Goal: Information Seeking & Learning: Learn about a topic

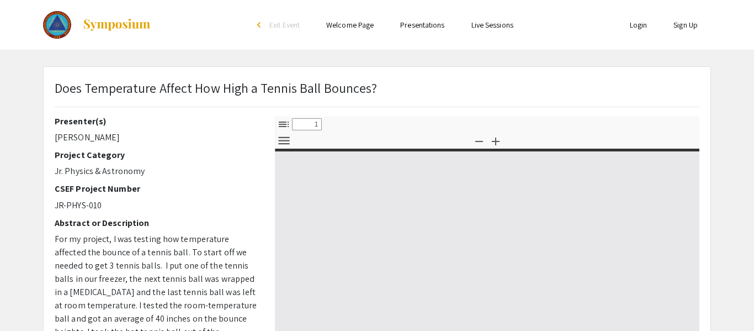
select select "custom"
type input "0"
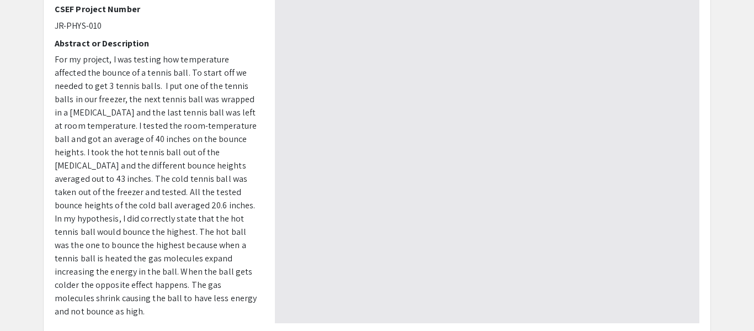
select select "auto"
type input "1"
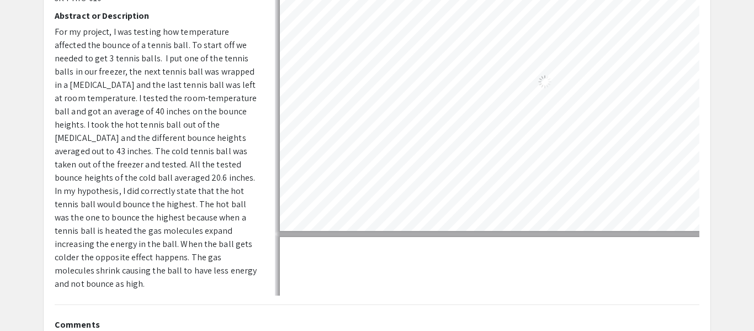
select select "auto"
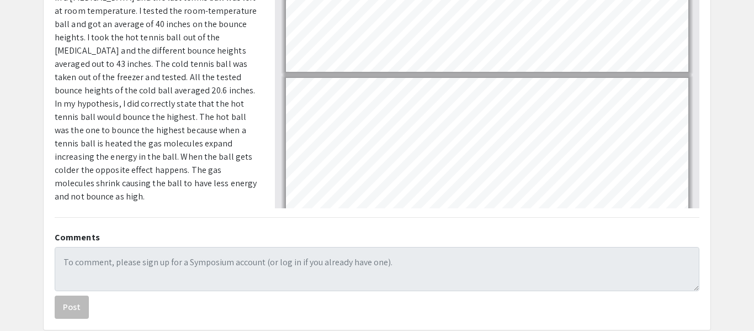
scroll to position [354, 0]
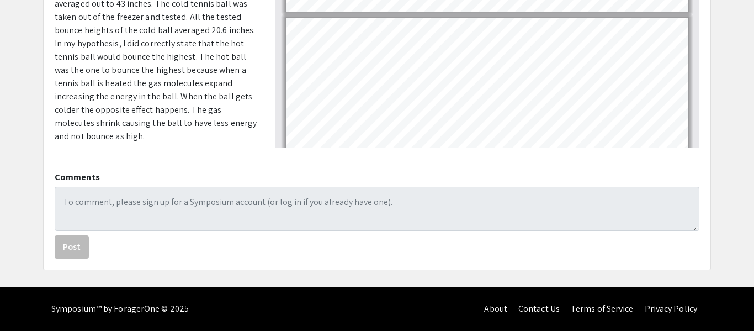
click at [176, 311] on div "Symposium™ by ForagerOne © 2025" at bounding box center [119, 308] width 137 height 44
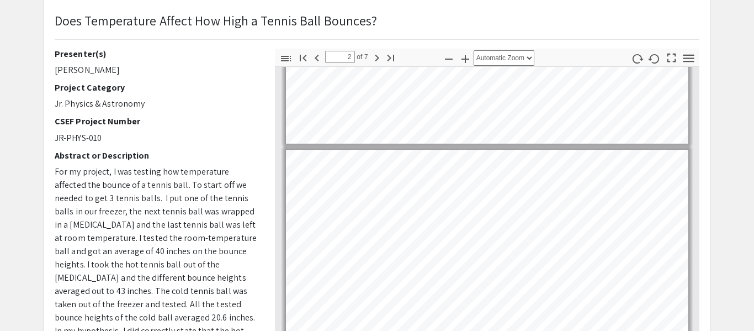
scroll to position [171, 0]
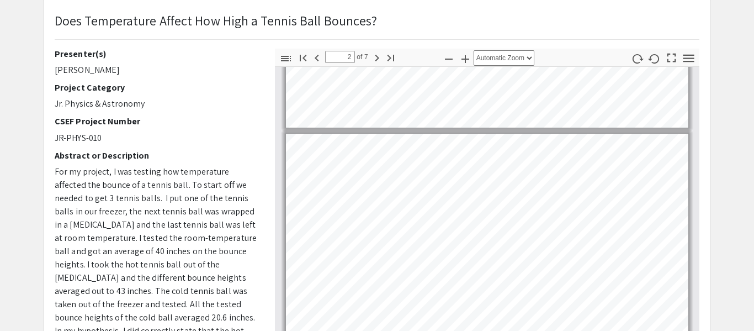
type input "1"
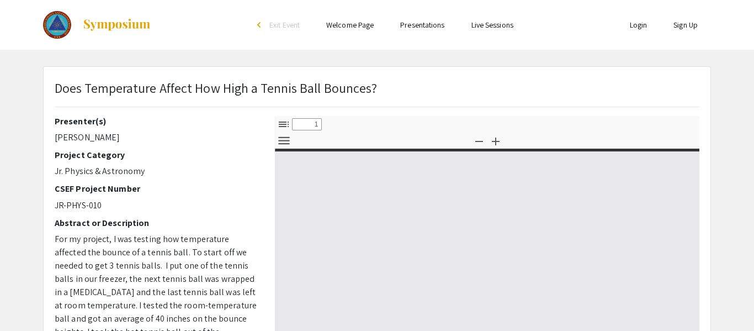
select select "custom"
type input "0"
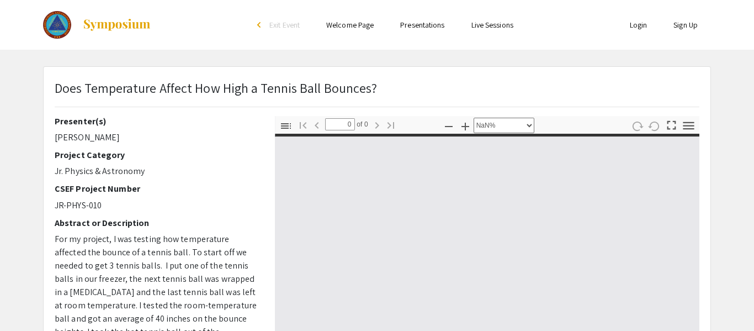
select select "auto"
type input "1"
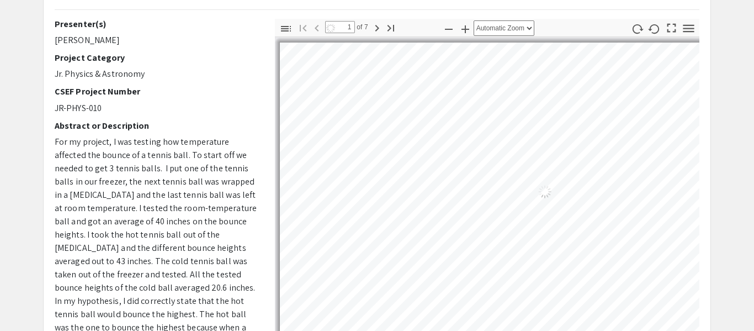
select select "auto"
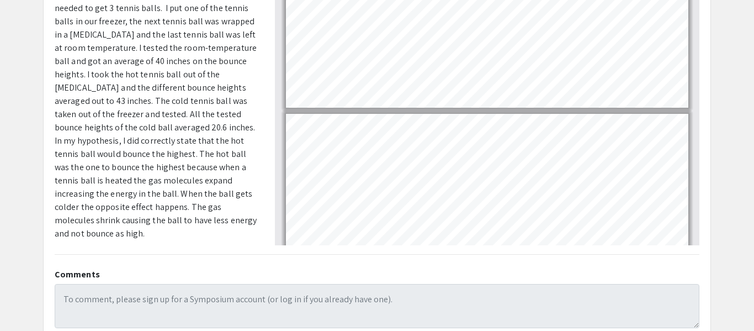
scroll to position [354, 0]
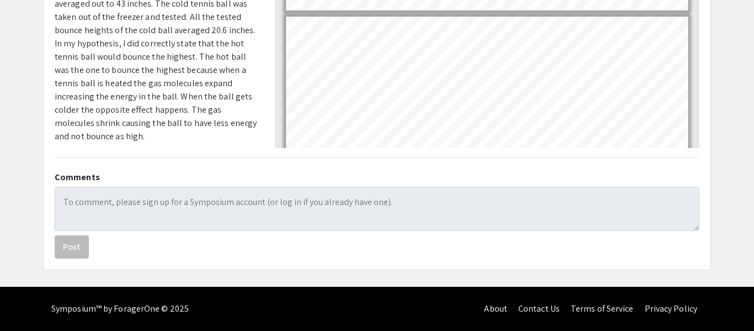
click at [173, 309] on div "Symposium™ by ForagerOne © 2025" at bounding box center [119, 308] width 137 height 44
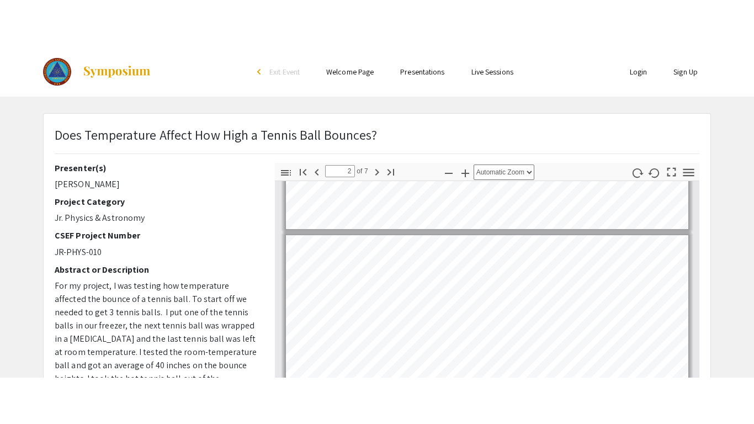
scroll to position [0, 0]
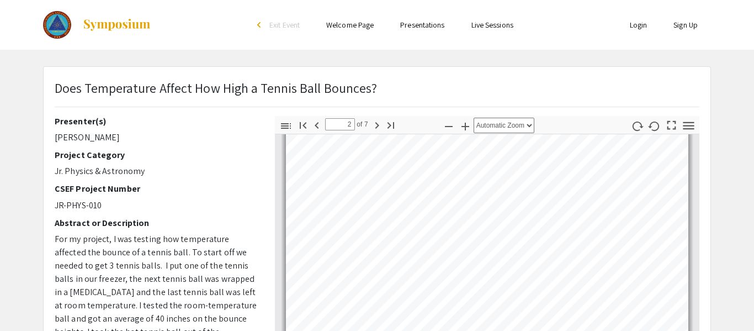
type input "1"
click at [671, 129] on icon "button" at bounding box center [671, 125] width 15 height 15
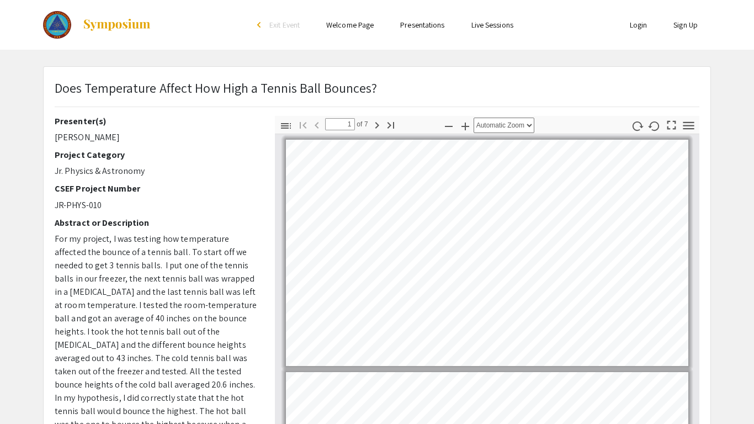
select select "page-fit"
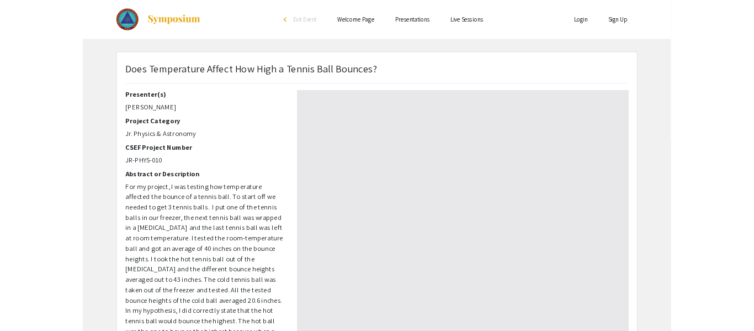
scroll to position [423, 0]
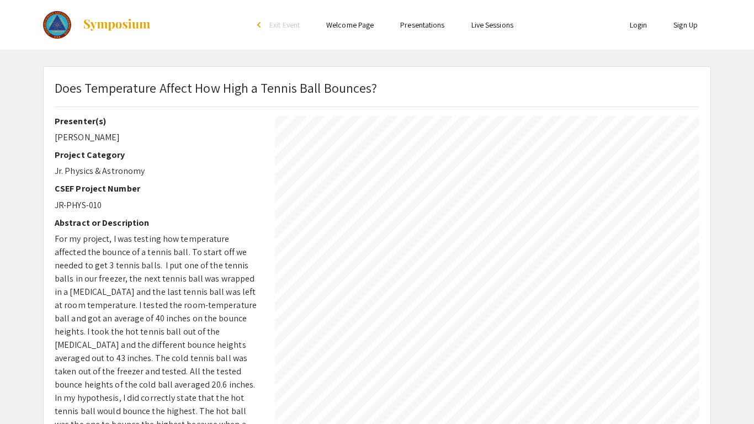
click at [753, 118] on div at bounding box center [377, 4] width 754 height 854
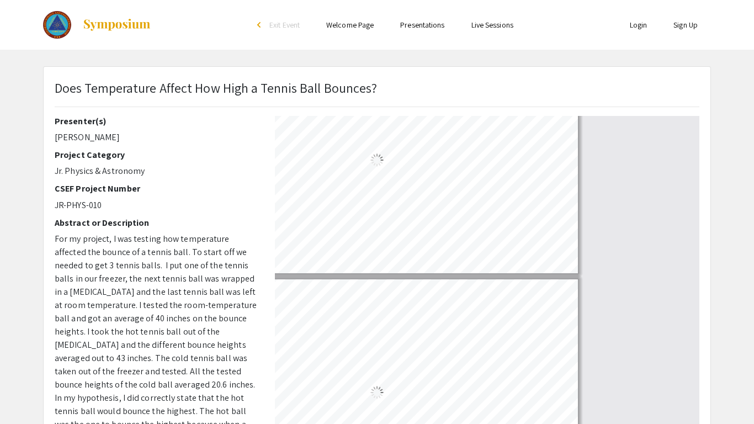
type input "7"
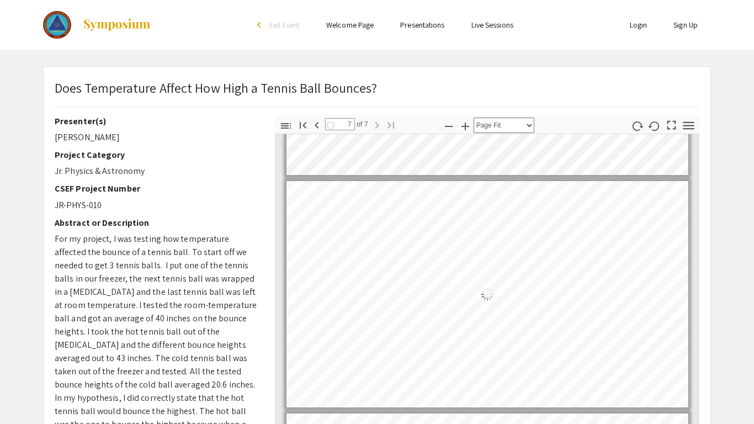
select select "auto"
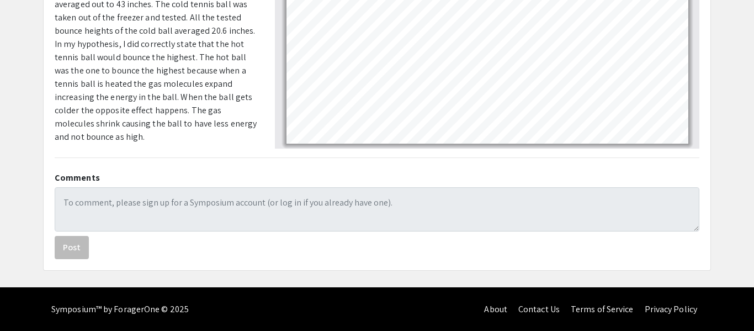
scroll to position [350, 0]
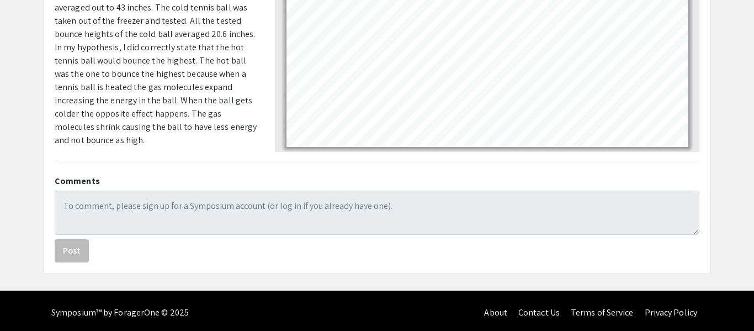
click at [129, 317] on div "Symposium™ by ForagerOne © 2025" at bounding box center [119, 312] width 137 height 44
click at [151, 315] on div "Symposium™ by ForagerOne © 2025" at bounding box center [119, 312] width 137 height 44
click at [180, 315] on div "Symposium™ by ForagerOne © 2025" at bounding box center [119, 312] width 137 height 44
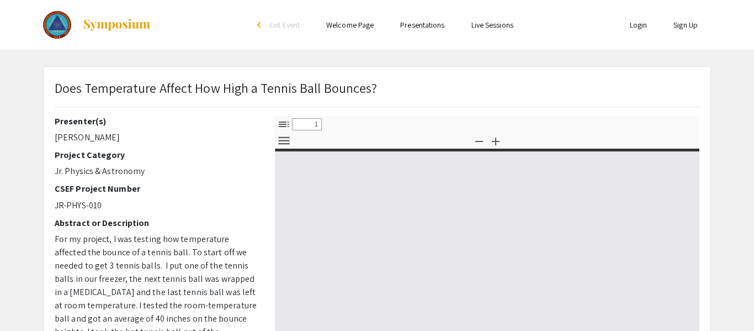
select select "custom"
type input "0"
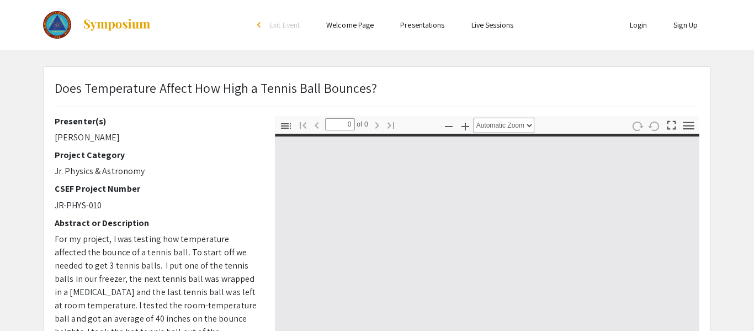
select select "custom"
type input "1"
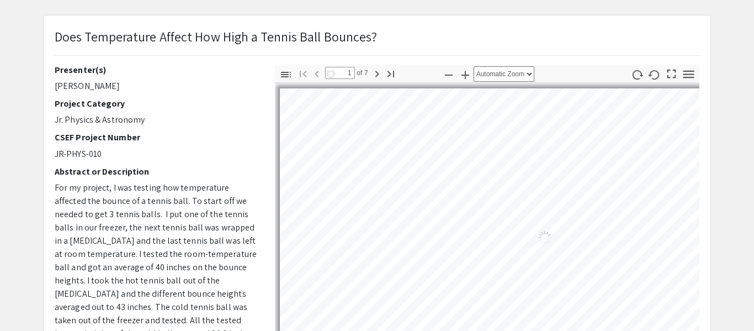
select select "auto"
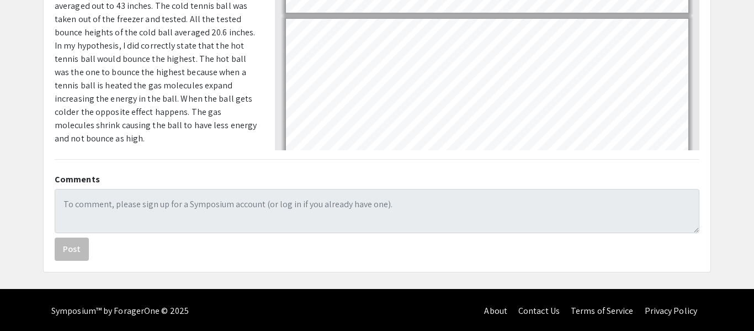
scroll to position [354, 0]
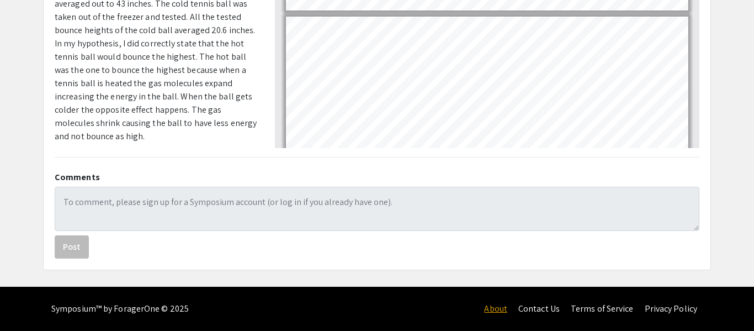
click at [496, 311] on link "About" at bounding box center [495, 308] width 23 height 12
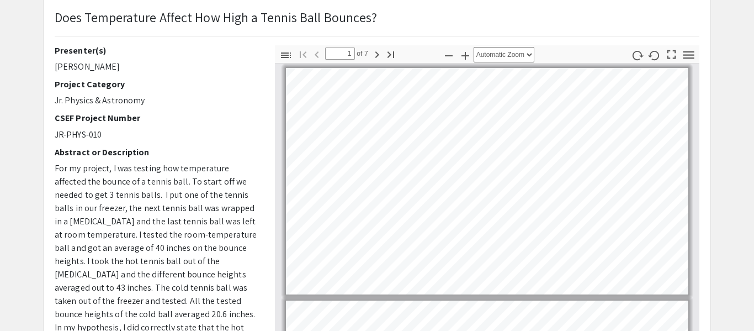
scroll to position [69, 0]
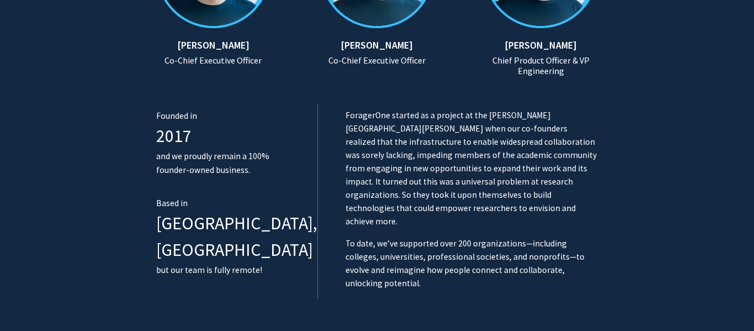
scroll to position [679, 0]
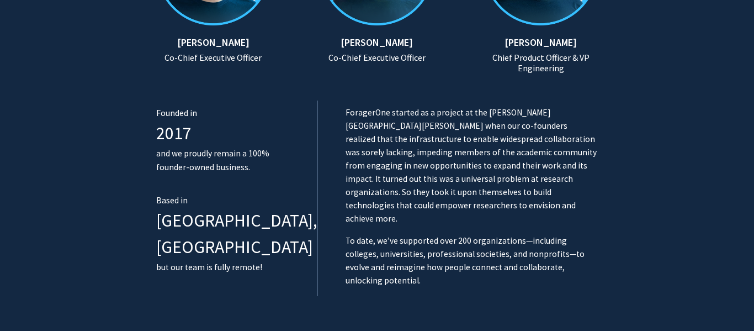
click at [310, 299] on div "Our story We’re ex-researchers unlocking potential. We are leveraging over a de…" at bounding box center [376, 46] width 441 height 609
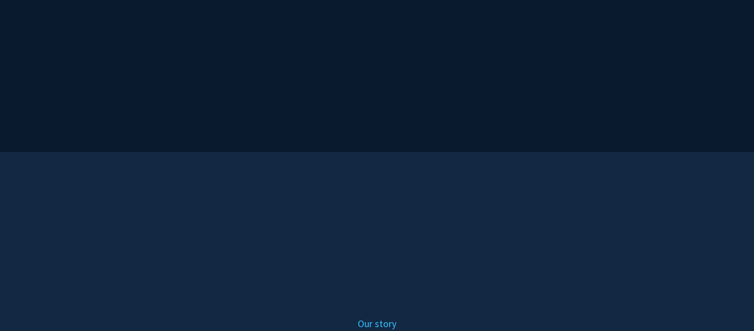
scroll to position [0, 0]
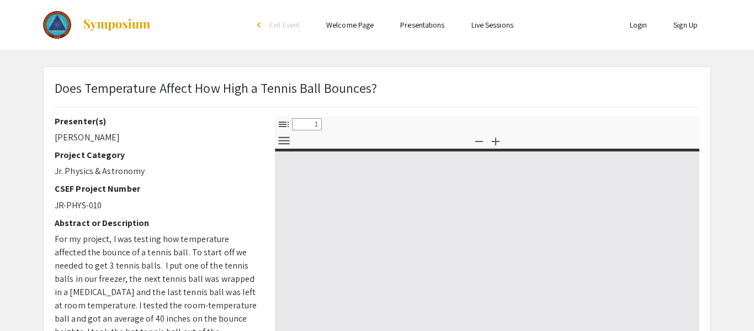
select select "custom"
type input "0"
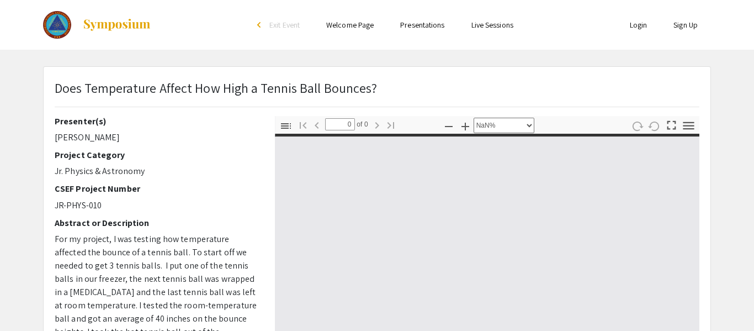
select select "auto"
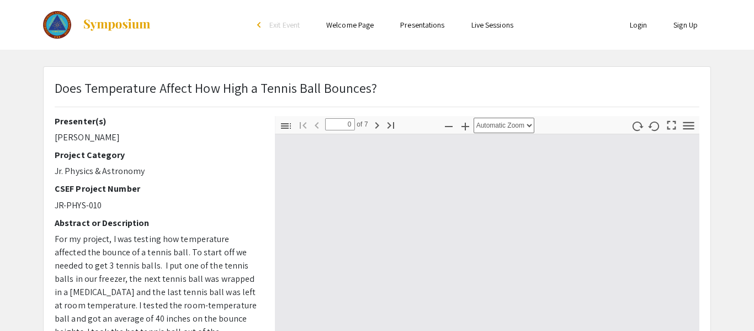
type input "1"
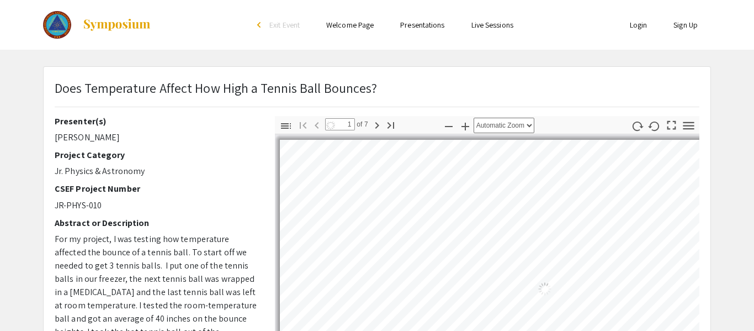
select select "auto"
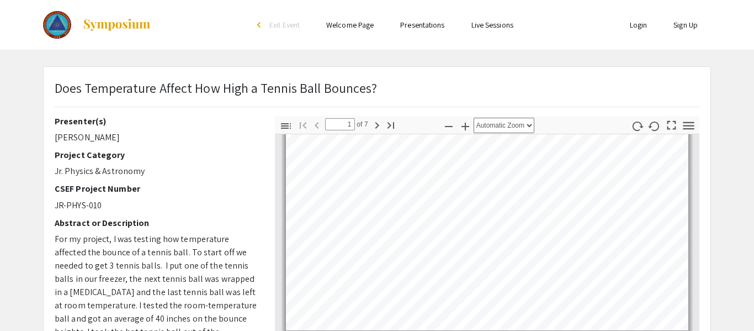
type input "2"
